Goal: Check status: Check status

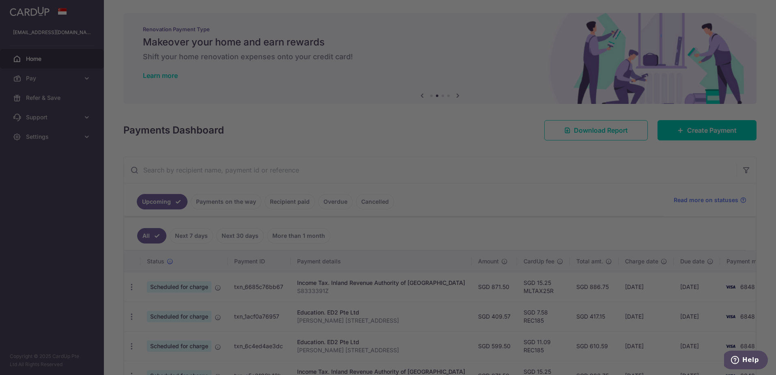
scroll to position [45, 0]
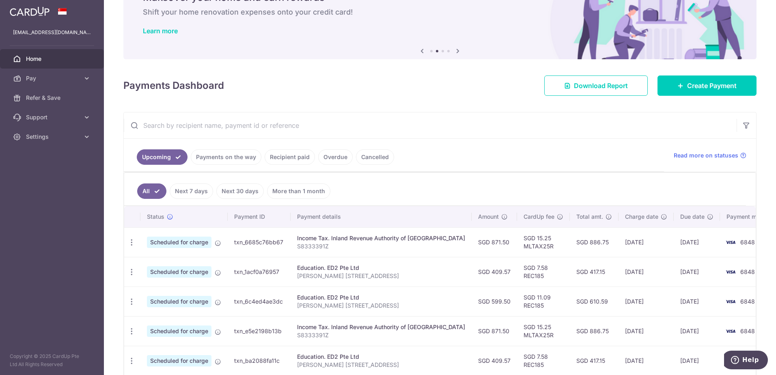
click at [280, 156] on link "Recipient paid" at bounding box center [290, 156] width 50 height 15
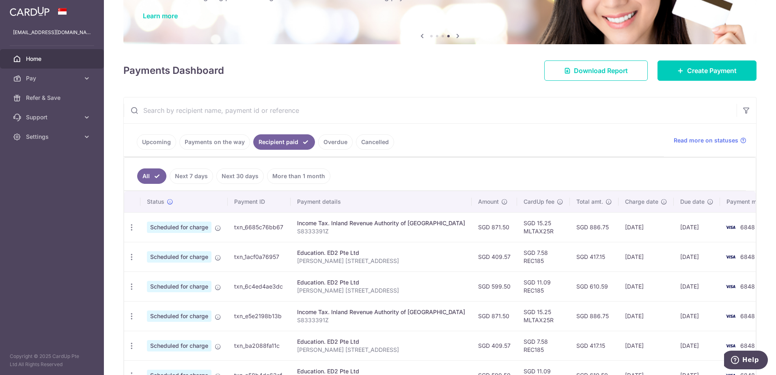
scroll to position [41, 0]
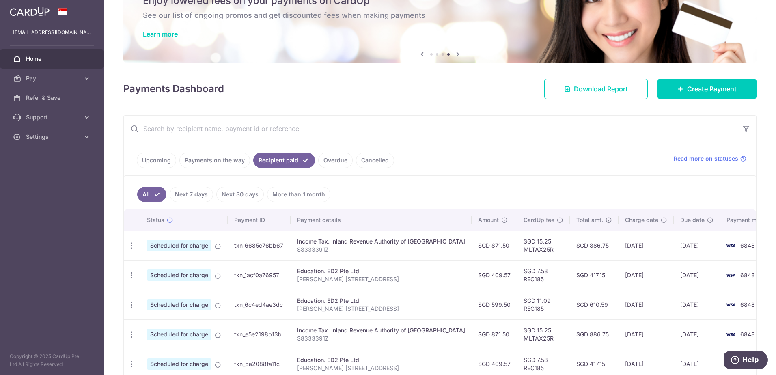
click at [233, 164] on link "Payments on the way" at bounding box center [214, 160] width 71 height 15
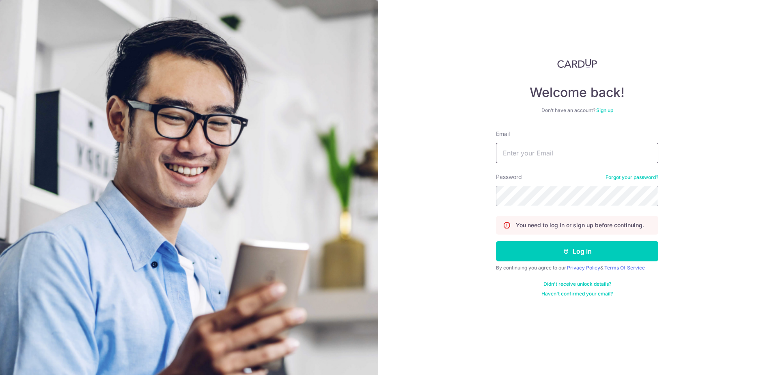
click at [579, 144] on input "Email" at bounding box center [577, 153] width 162 height 20
type input "[EMAIL_ADDRESS][DOMAIN_NAME]"
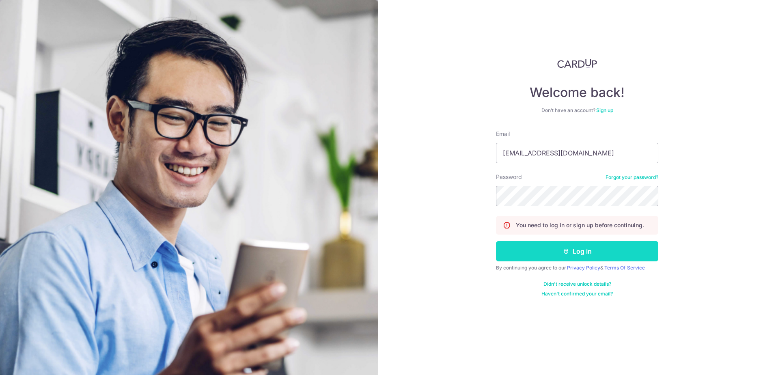
click at [550, 252] on button "Log in" at bounding box center [577, 251] width 162 height 20
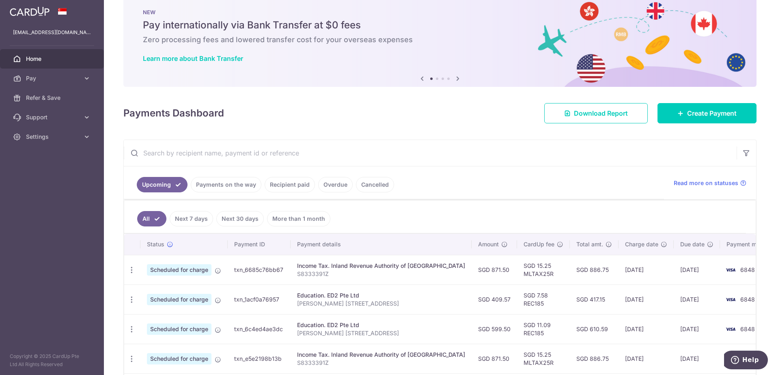
scroll to position [63, 0]
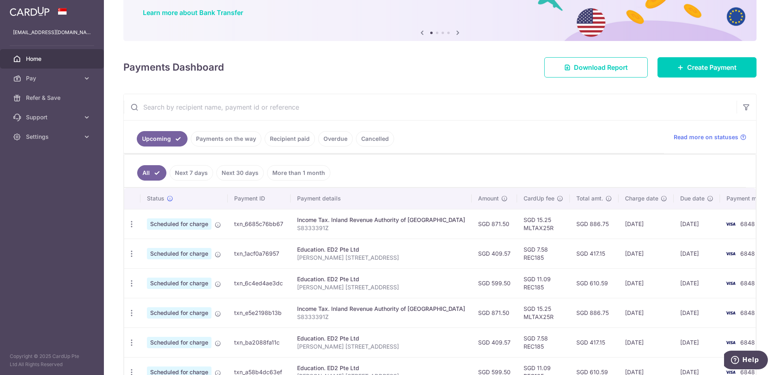
click at [240, 136] on link "Payments on the way" at bounding box center [226, 138] width 71 height 15
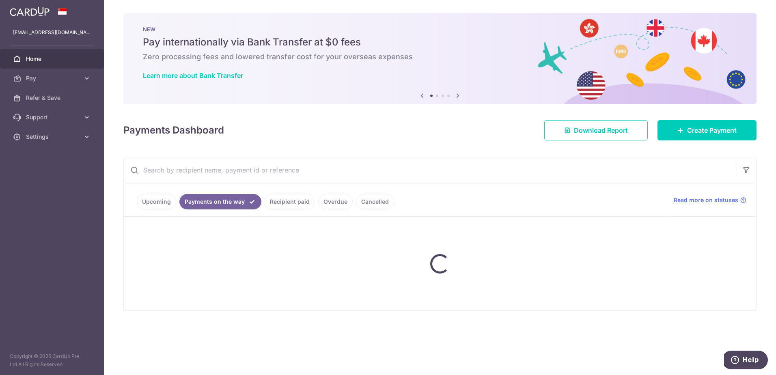
scroll to position [0, 0]
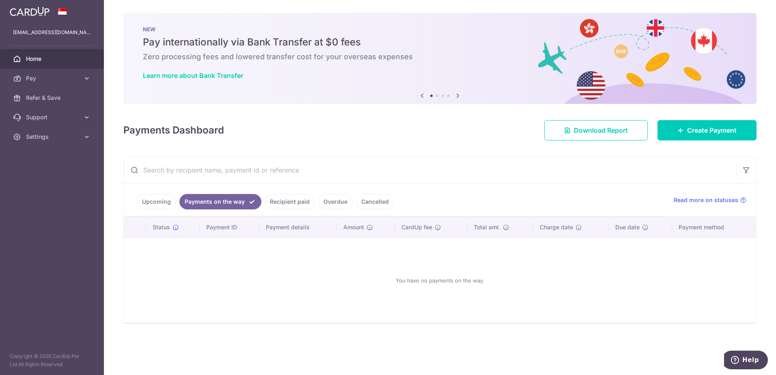
click at [300, 203] on link "Recipient paid" at bounding box center [290, 201] width 50 height 15
